Goal: Information Seeking & Learning: Learn about a topic

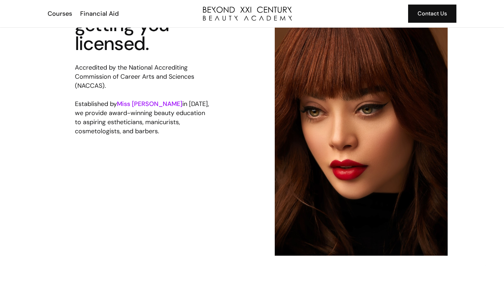
scroll to position [764, 0]
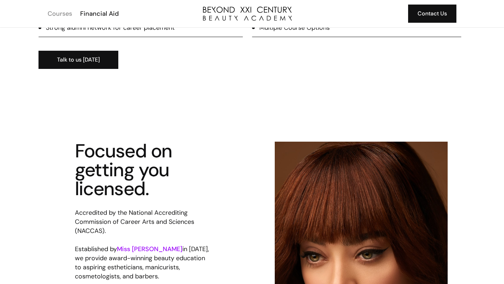
click at [67, 16] on div "Courses" at bounding box center [60, 13] width 25 height 9
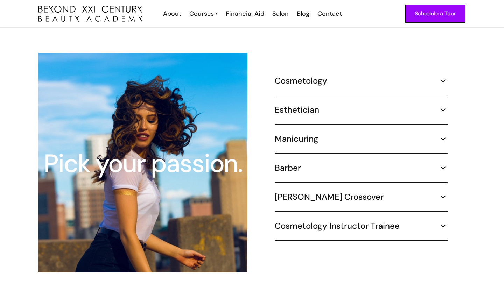
scroll to position [643, 0]
click at [326, 105] on div "Esthetician" at bounding box center [361, 110] width 173 height 11
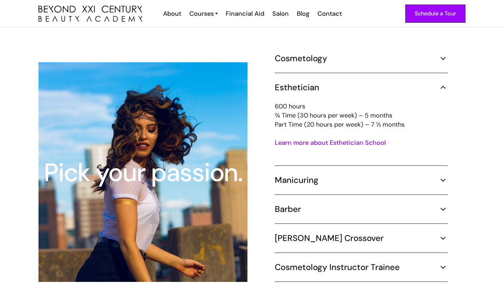
click at [357, 54] on div "Cosmetology" at bounding box center [361, 58] width 173 height 11
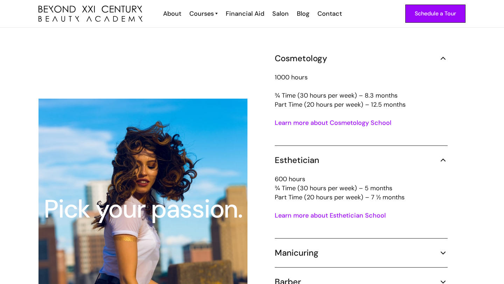
click at [357, 54] on div "Cosmetology" at bounding box center [361, 58] width 173 height 11
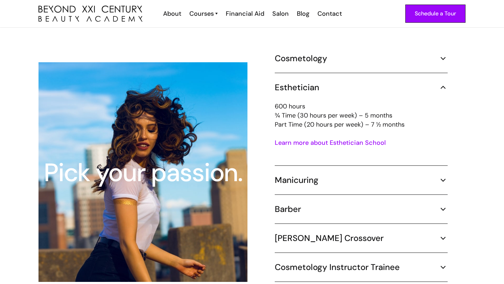
click at [340, 139] on link "Learn more about Esthetician School" at bounding box center [330, 143] width 111 height 8
